Goal: Find specific fact: Find specific fact

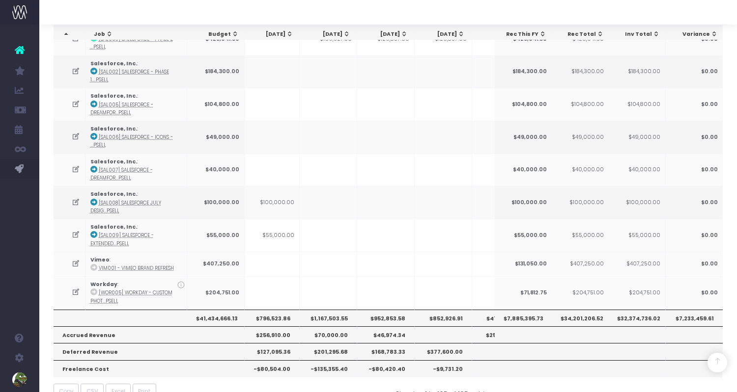
click at [386, 310] on th "$952,853.58" at bounding box center [385, 318] width 57 height 17
copy th "952,853.58"
click at [278, 310] on th "$796,523.86" at bounding box center [270, 318] width 57 height 17
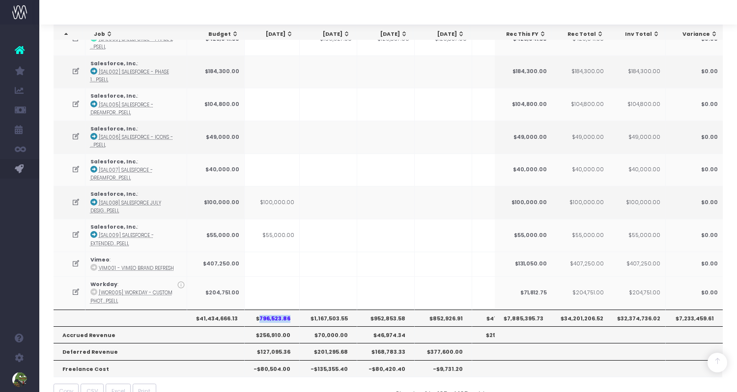
copy th "796,523.86"
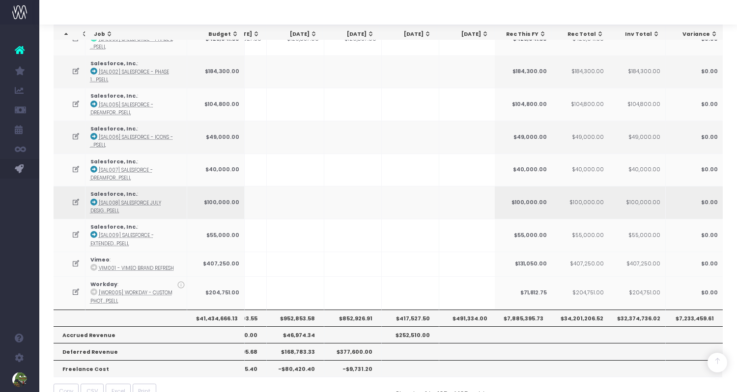
scroll to position [0, 274]
click at [354, 310] on th "$852,926.91" at bounding box center [344, 318] width 57 height 17
copy th "852,926.91"
click at [403, 310] on th "$417,527.50" at bounding box center [402, 318] width 57 height 17
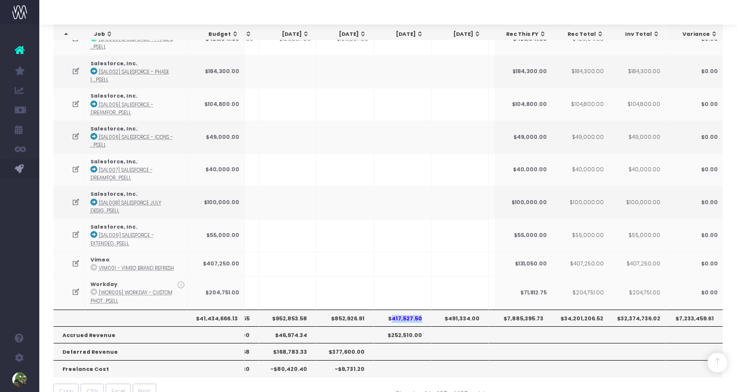
click at [403, 310] on th "$417,527.50" at bounding box center [402, 318] width 57 height 17
copy th "417,527.50"
click at [461, 310] on th "$491,334.00" at bounding box center [459, 318] width 57 height 17
copy th "491,334.00"
